Goal: Task Accomplishment & Management: Complete application form

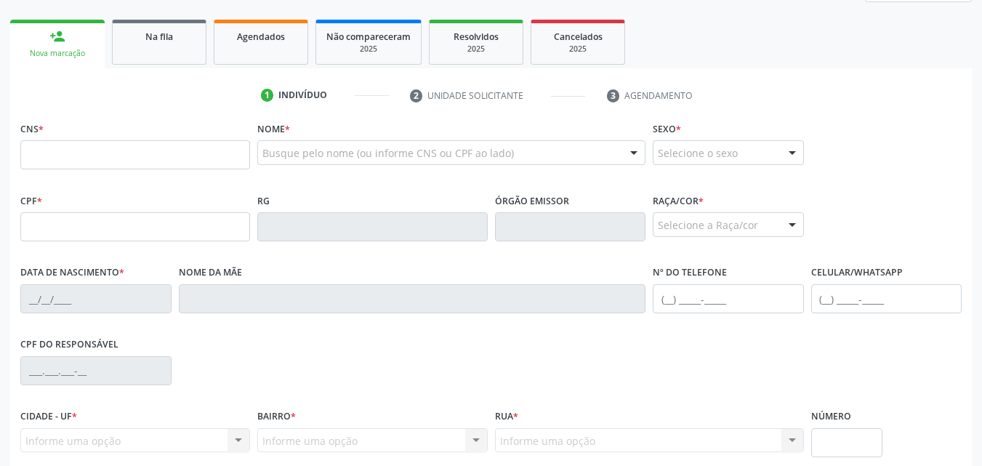
scroll to position [124, 0]
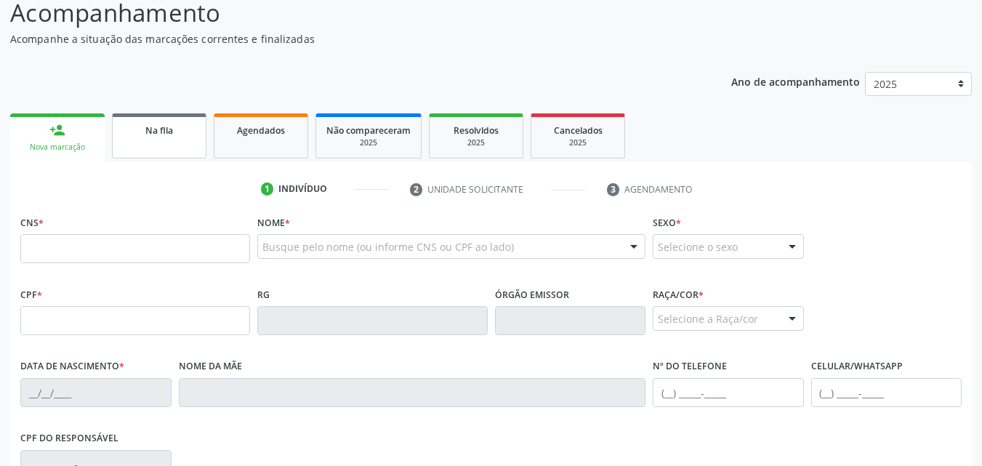
click at [153, 143] on link "Na fila" at bounding box center [159, 135] width 95 height 45
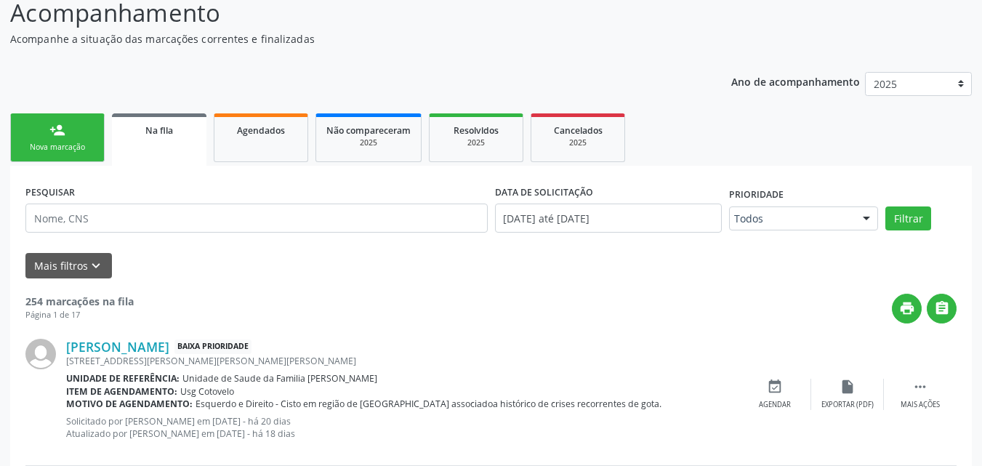
click at [77, 136] on link "person_add Nova marcação" at bounding box center [57, 137] width 95 height 49
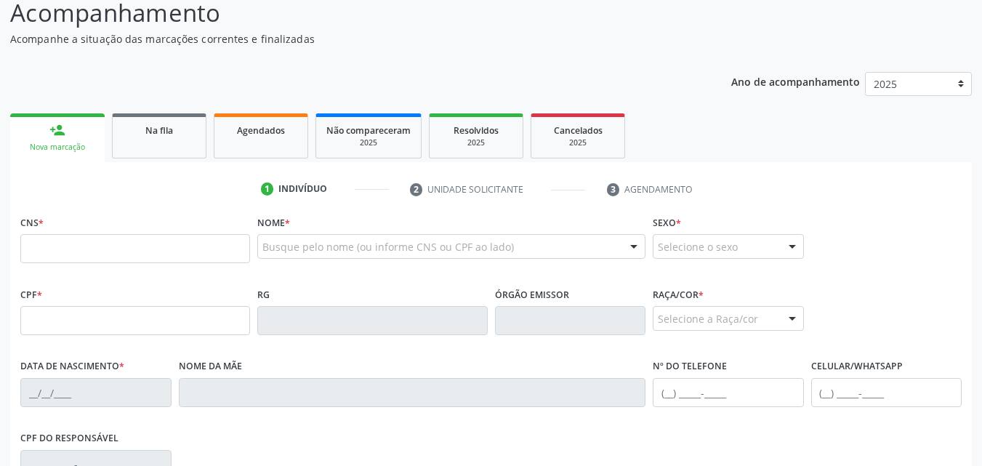
click at [82, 148] on div "Nova marcação" at bounding box center [57, 147] width 74 height 11
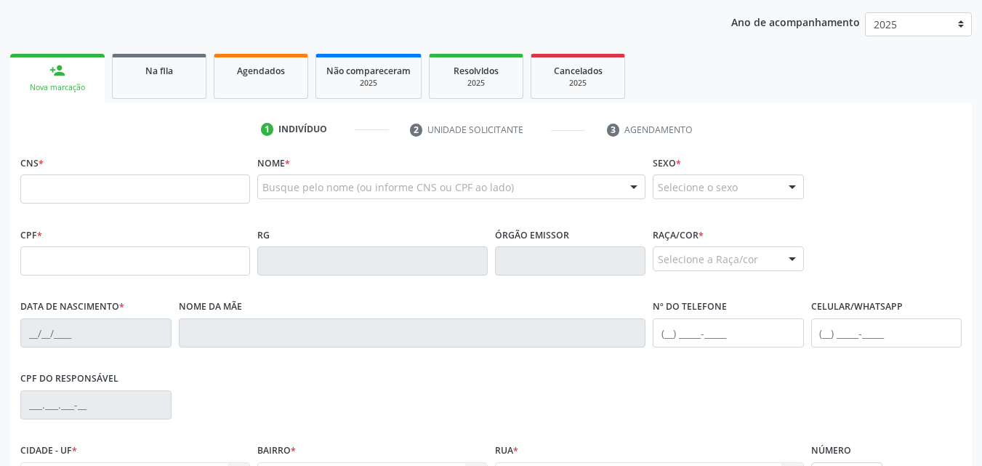
scroll to position [270, 0]
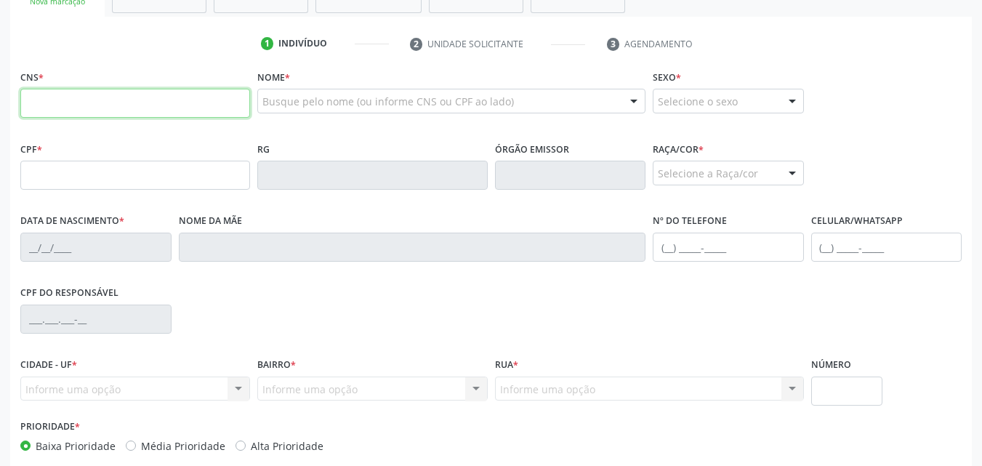
click at [243, 104] on input "text" at bounding box center [135, 103] width 230 height 29
paste input "702 8081 6035 2267"
type input "702 8081 6035 2267"
type input "040.696.664-86"
type input "19/07/1964"
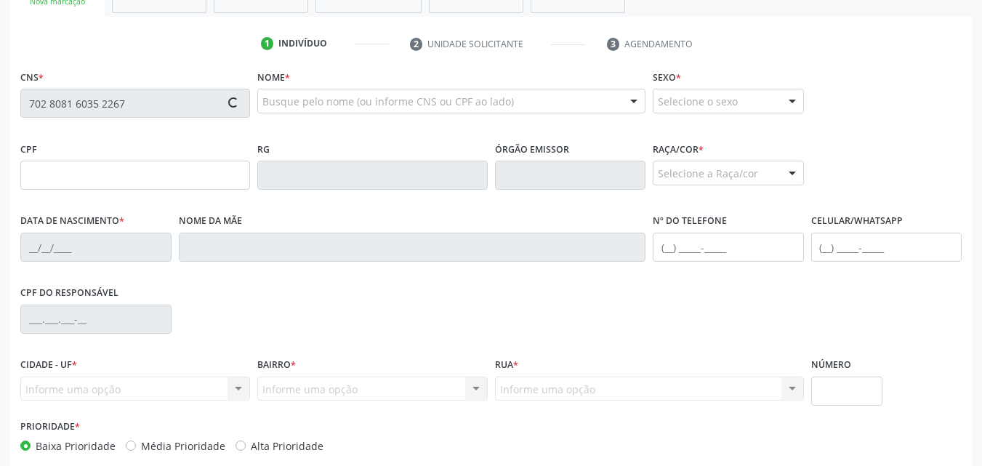
type input "Maria Dolores da Conceicao"
type input "(65) 9295-1076"
type input "48"
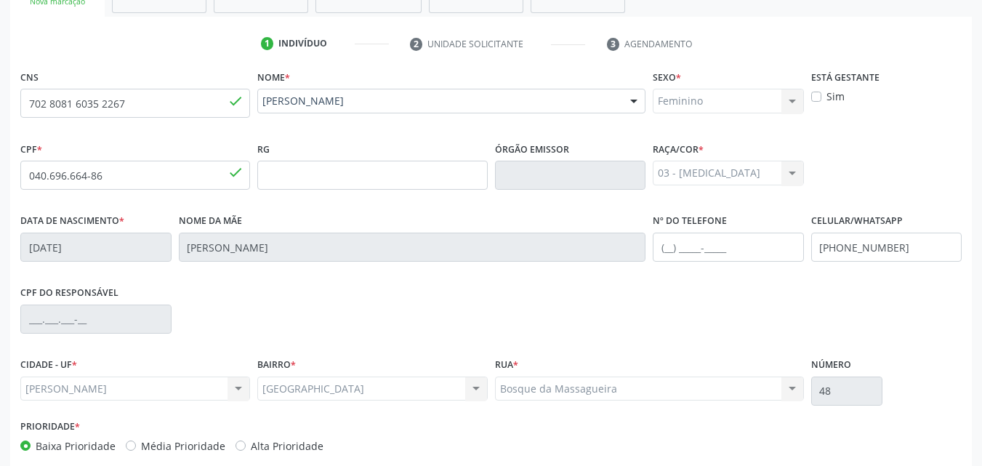
scroll to position [342, 0]
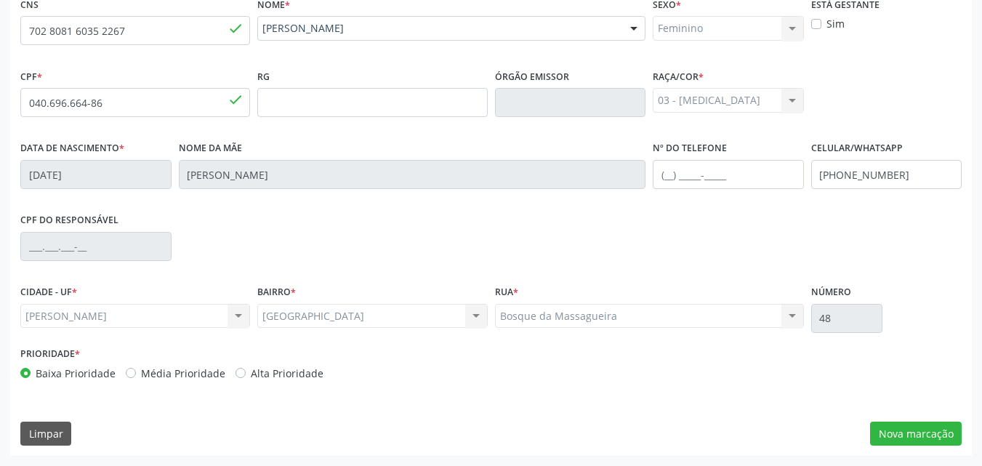
click at [473, 311] on div "Rua Nova Rua Nova Nenhum resultado encontrado para: " " Não há nenhuma opção pa…" at bounding box center [372, 316] width 230 height 25
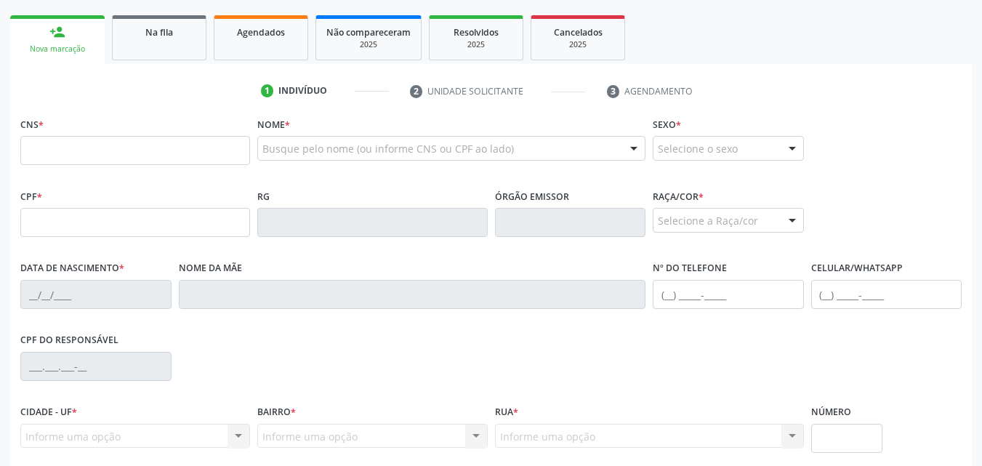
scroll to position [197, 0]
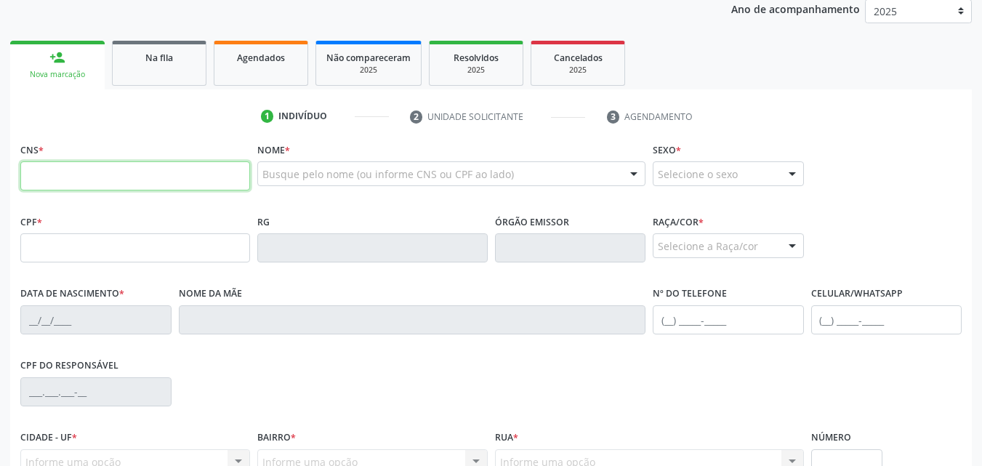
paste input "707 4050 4583 0579"
type input "707 4050 4583 0579"
drag, startPoint x: 175, startPoint y: 172, endPoint x: 194, endPoint y: 294, distance: 124.4
click at [194, 294] on label "Nome da mãe" at bounding box center [210, 294] width 63 height 23
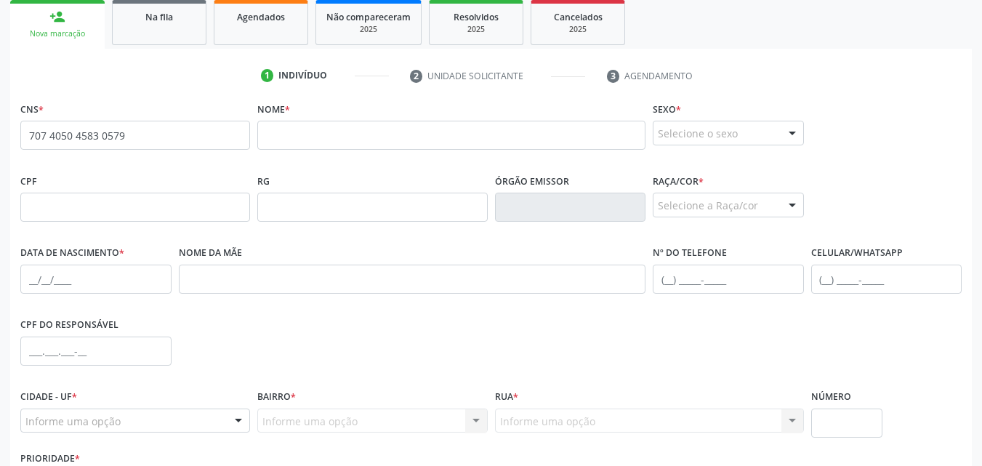
scroll to position [270, 0]
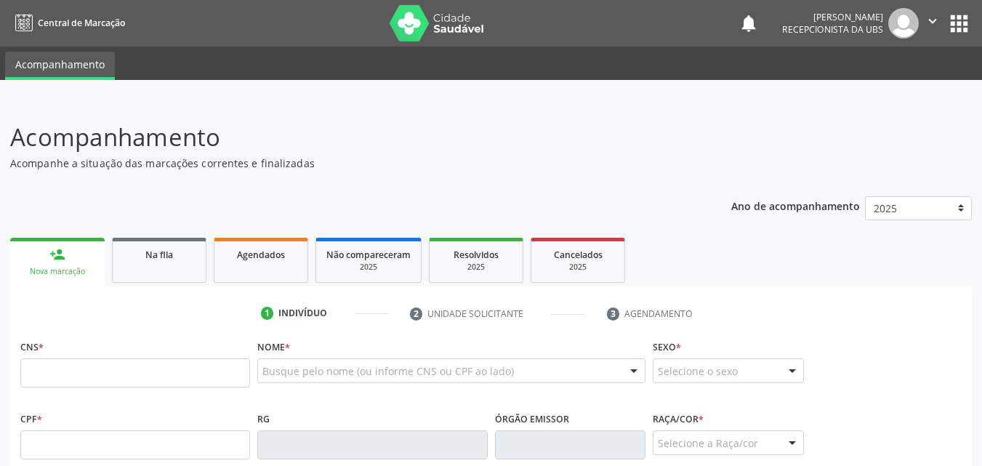
scroll to position [270, 0]
